Goal: Task Accomplishment & Management: Use online tool/utility

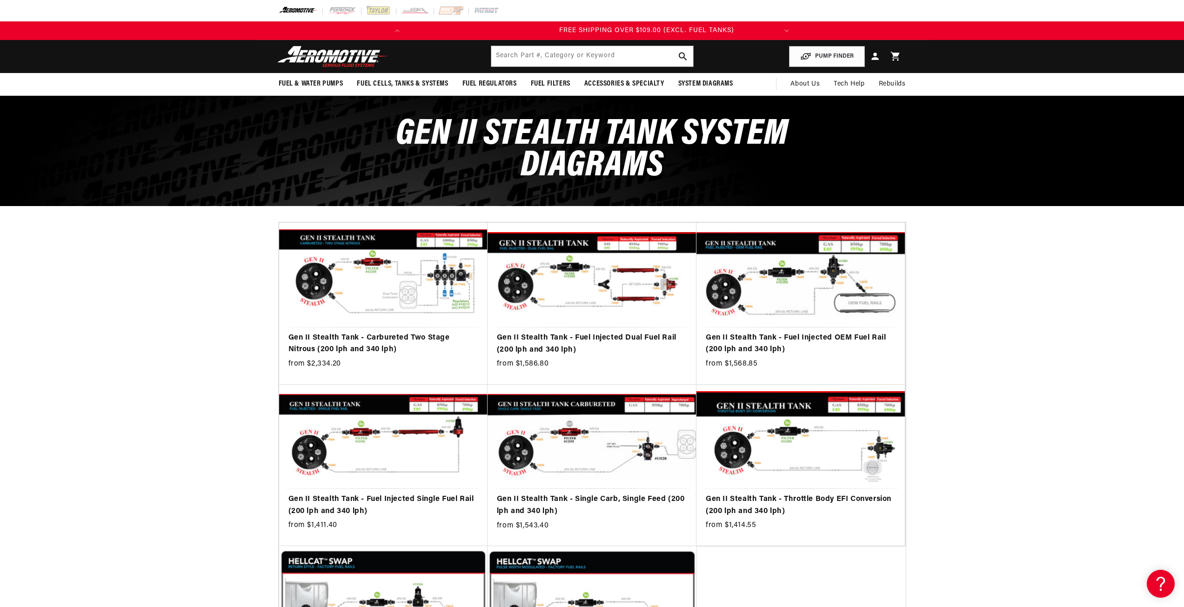
scroll to position [0, 368]
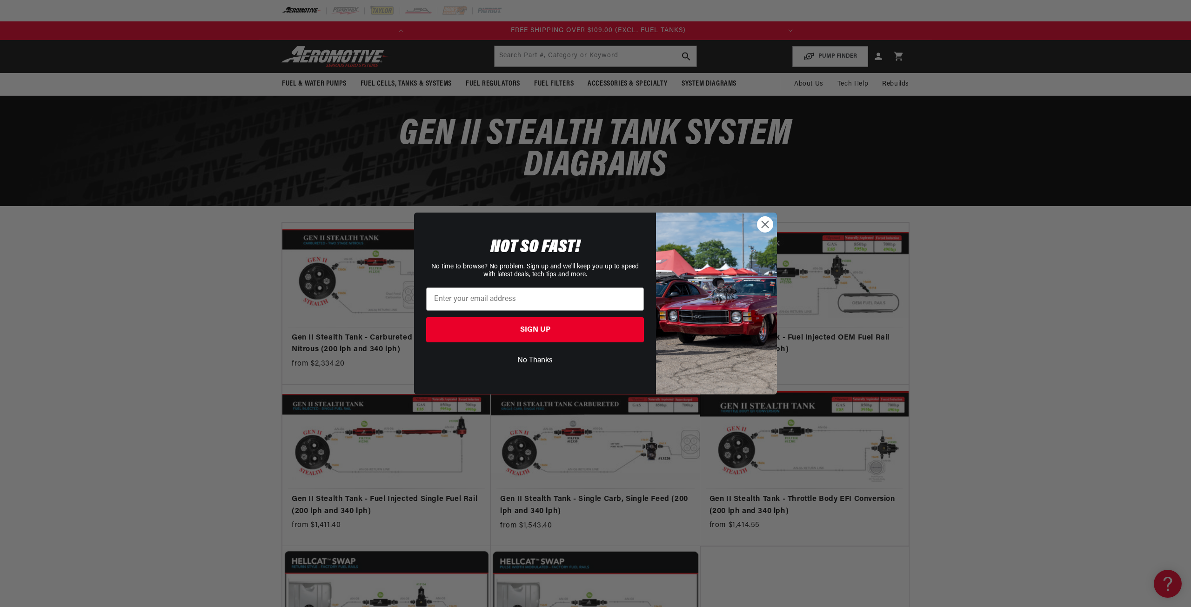
click at [538, 358] on button "No Thanks" at bounding box center [535, 361] width 218 height 18
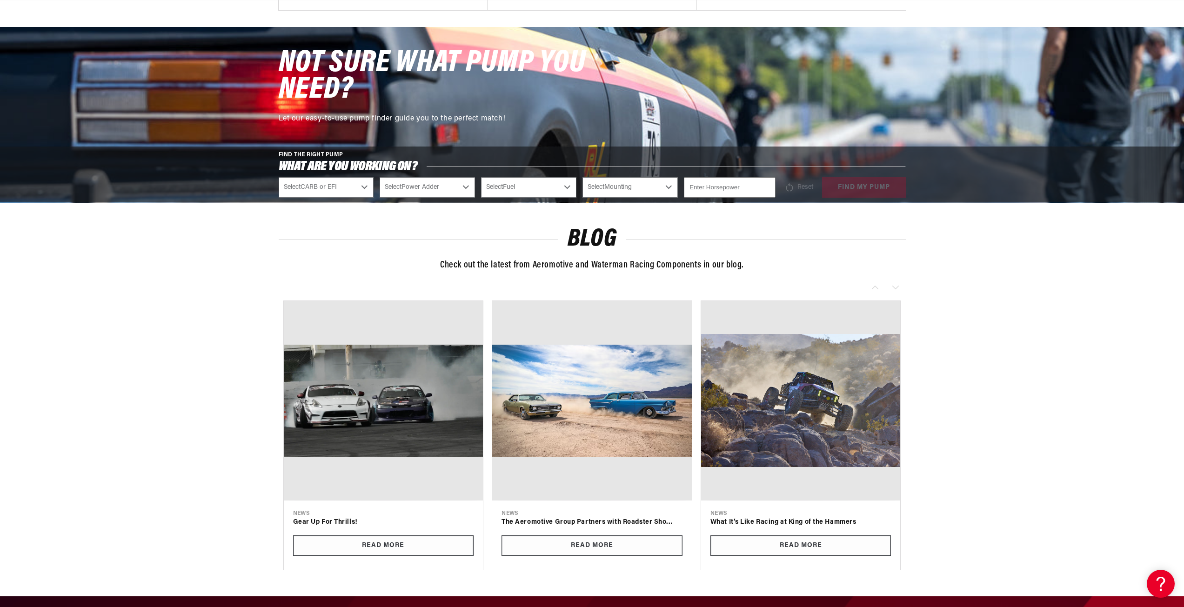
click at [363, 187] on select "Select CARB or EFI [GEOGRAPHIC_DATA] Fuel Injected" at bounding box center [326, 187] width 95 height 20
select select "Fuel-Injected"
click at [279, 177] on select "Select CARB or EFI [GEOGRAPHIC_DATA] Fuel Injected" at bounding box center [326, 187] width 95 height 20
select select "Fuel-Injected"
click at [463, 186] on select "Select Power Adder No - Naturally Aspirated Yes - Forced Induction" at bounding box center [427, 187] width 95 height 20
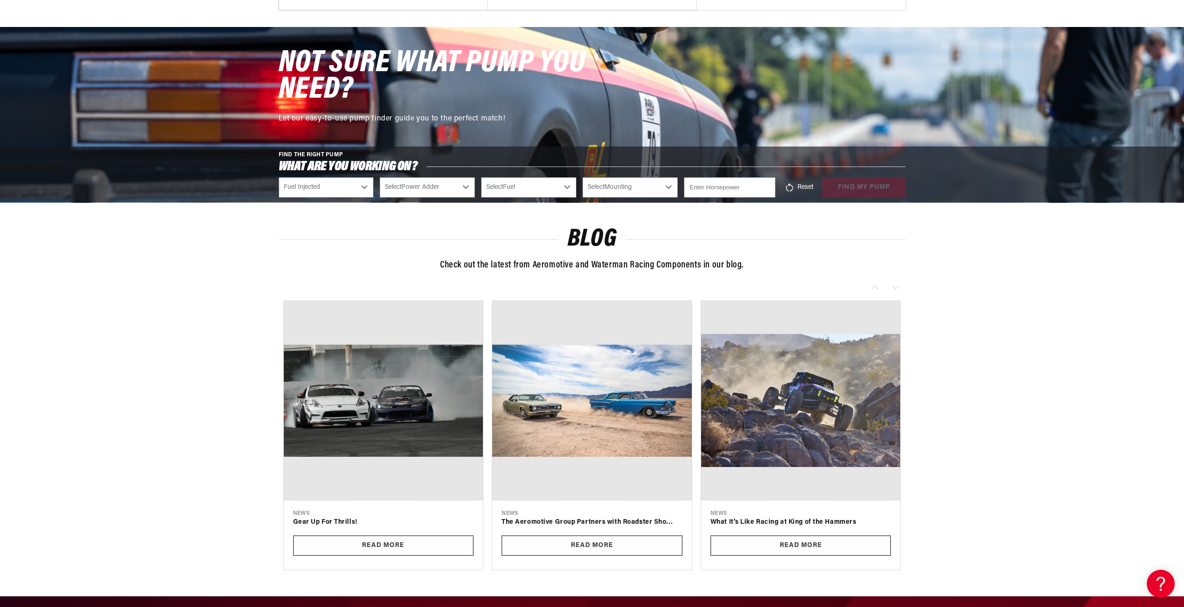
scroll to position [0, 0]
select select "No-Naturally-Aspirated"
click at [380, 177] on select "Select Power Adder No - Naturally Aspirated Yes - Forced Induction" at bounding box center [427, 187] width 95 height 20
select select "No-Naturally-Aspirated"
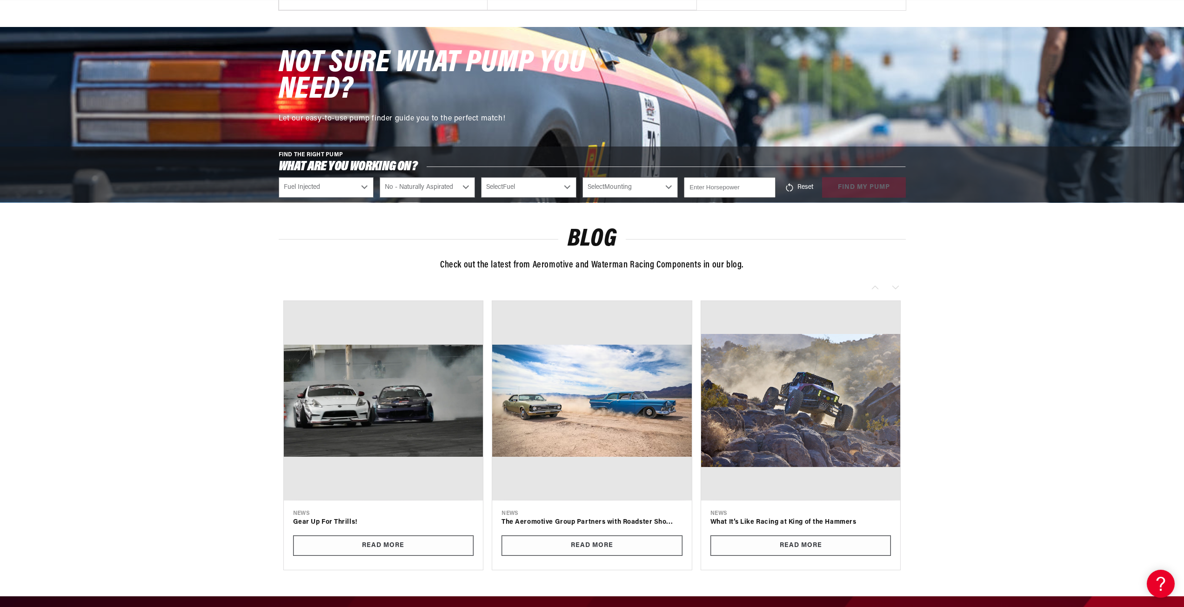
click at [523, 191] on select "Select Fuel E85 Gas" at bounding box center [528, 187] width 95 height 20
select select "Gas"
click at [481, 177] on select "Select Fuel E85 Gas" at bounding box center [528, 187] width 95 height 20
select select "Gas"
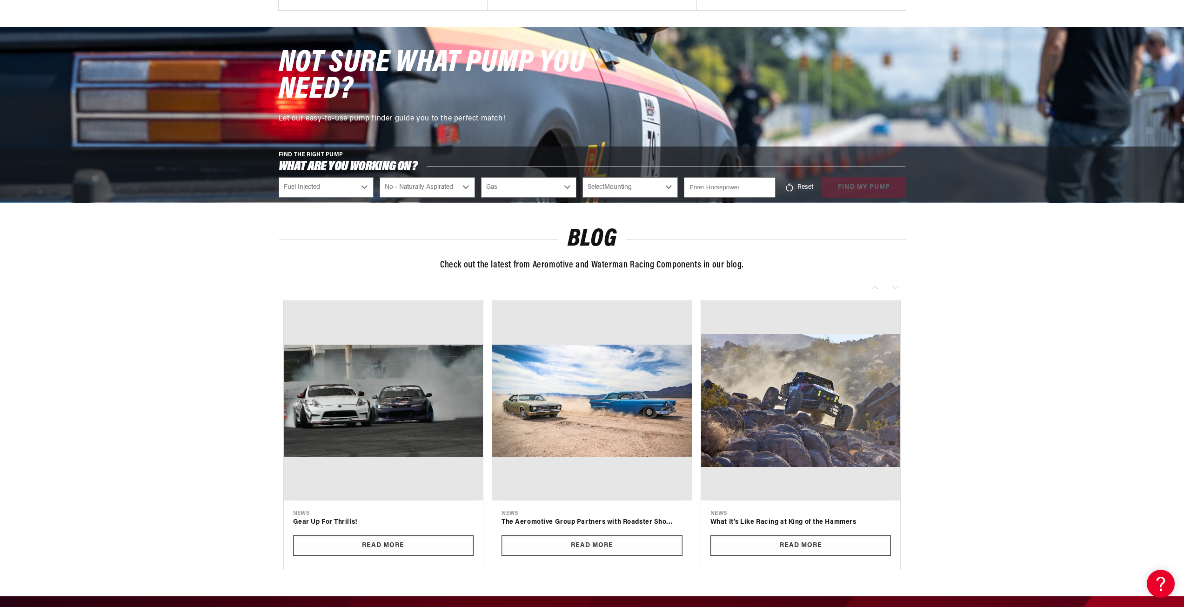
click at [618, 192] on select "Select Mounting External In-Tank" at bounding box center [630, 187] width 95 height 20
select select "In-Tank"
click at [583, 177] on select "Select Mounting External In-Tank" at bounding box center [630, 187] width 95 height 20
select select "In-Tank"
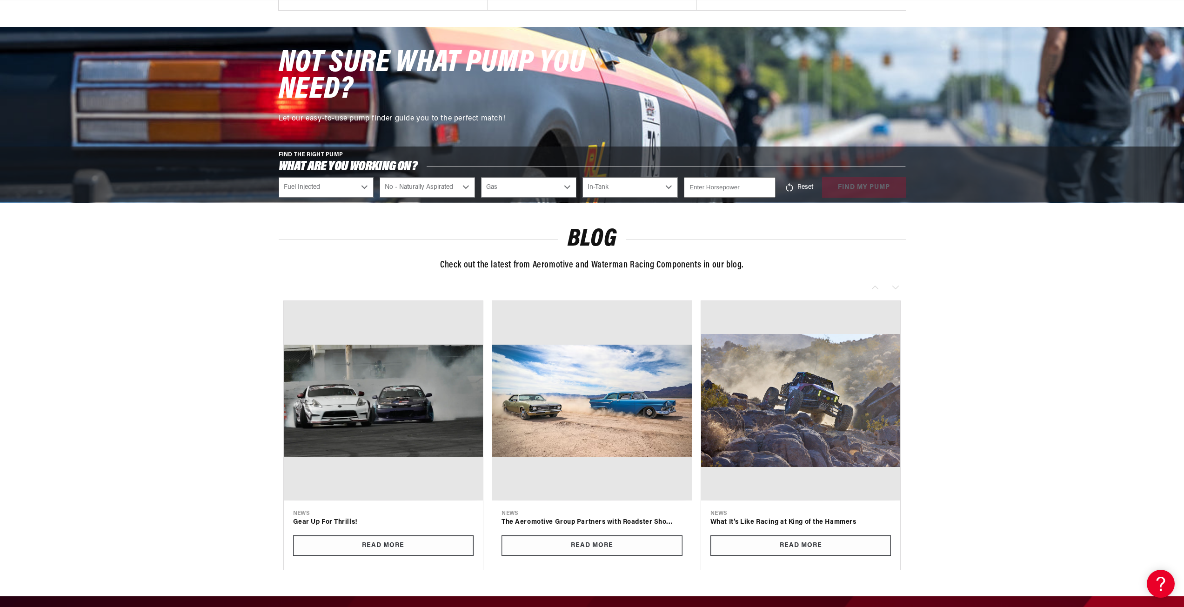
click at [735, 186] on input "number" at bounding box center [729, 187] width 91 height 20
type input "-1"
click at [766, 189] on input "-1" at bounding box center [729, 187] width 91 height 20
drag, startPoint x: 729, startPoint y: 189, endPoint x: 657, endPoint y: 187, distance: 72.2
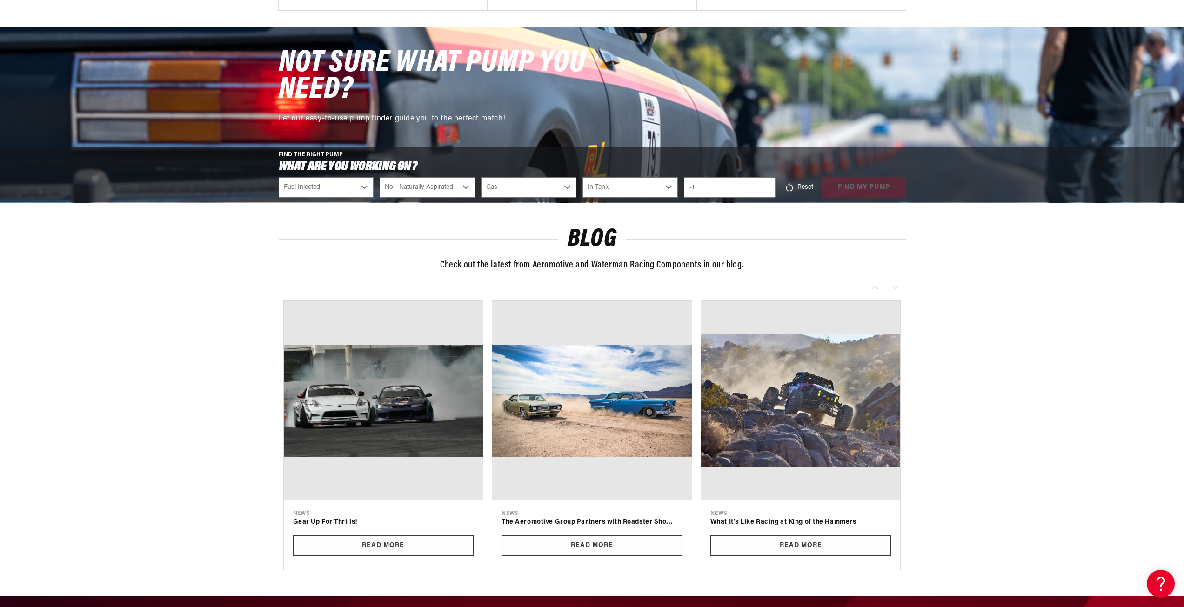
click at [657, 187] on div "Select CARB or EFI [GEOGRAPHIC_DATA] Fuel Injected Select Power Adder No - Natu…" at bounding box center [592, 187] width 627 height 20
click at [700, 186] on input "-1" at bounding box center [729, 187] width 91 height 20
type input "500"
click at [693, 221] on div "Blog Check out the latest from Aeromotive and [PERSON_NAME] Racing Components i…" at bounding box center [592, 399] width 627 height 369
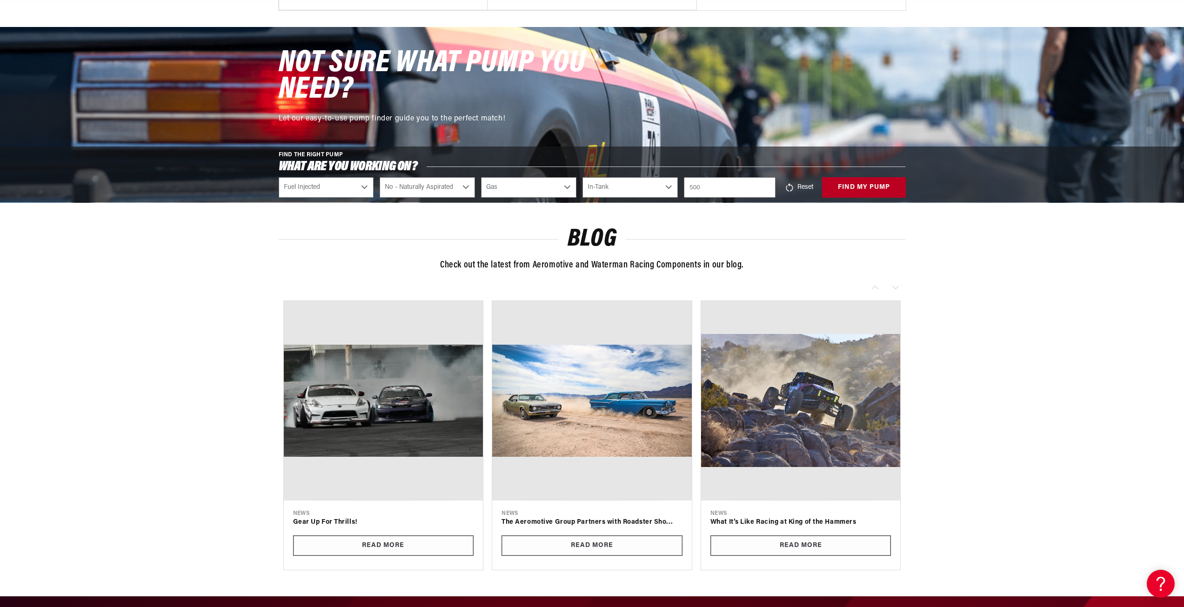
scroll to position [0, 0]
click at [886, 183] on button "find my pump" at bounding box center [864, 187] width 84 height 21
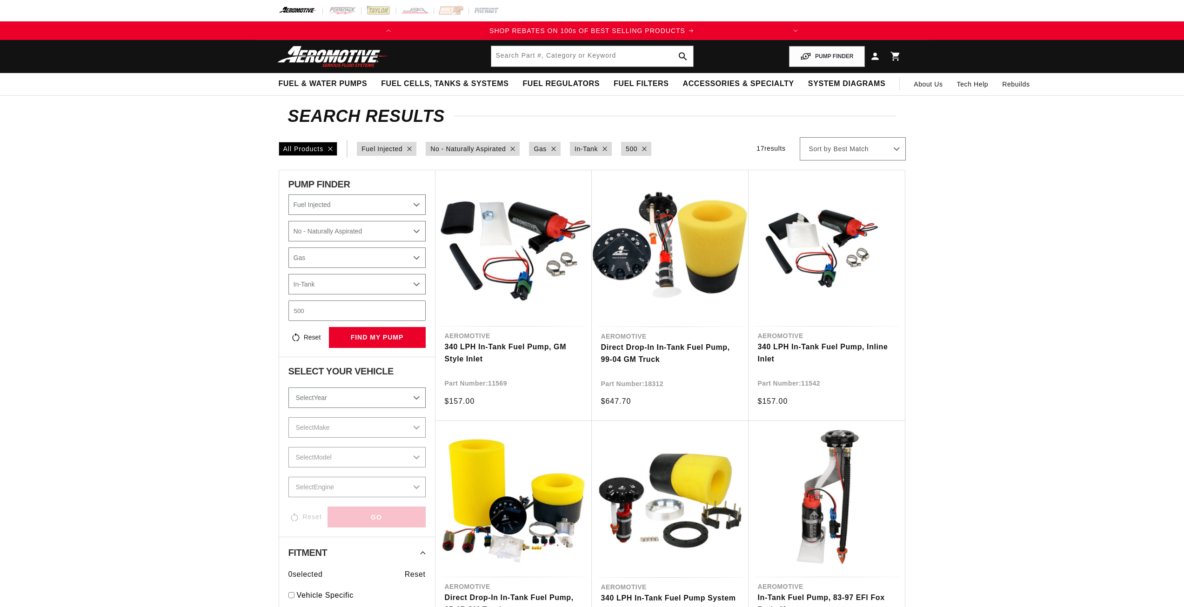
select select "Fuel-Injected"
select select "No-Naturally-Aspirated"
select select "Gas"
select select "In-Tank"
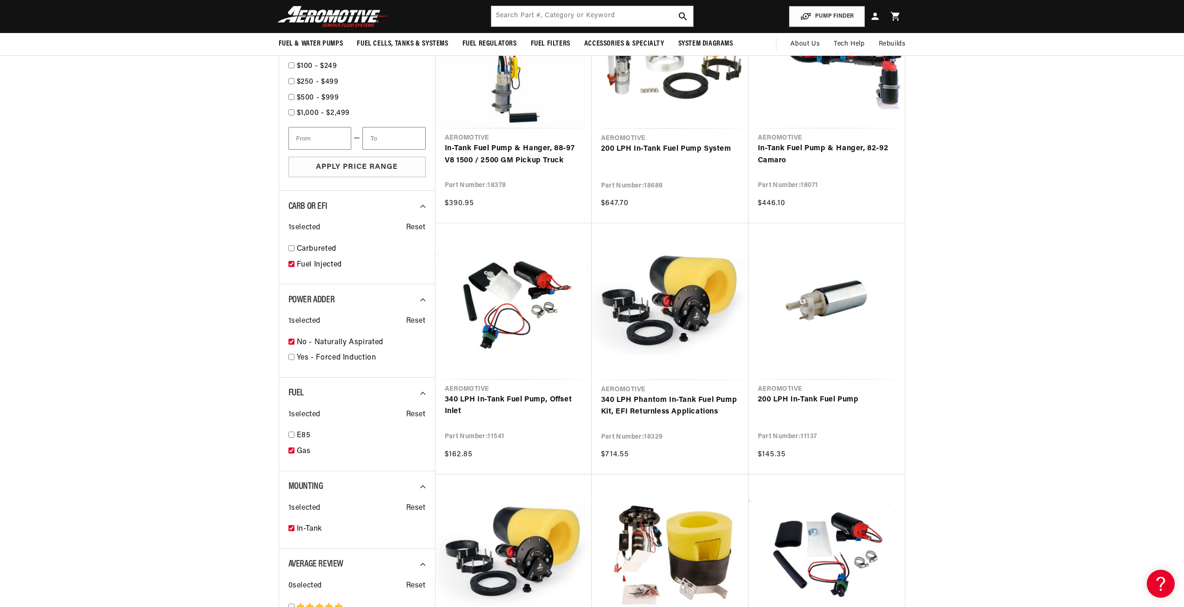
scroll to position [0, 368]
